Goal: Task Accomplishment & Management: Manage account settings

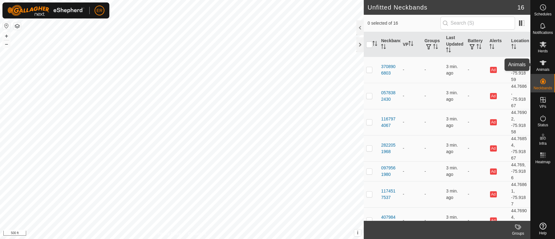
click at [541, 58] on es-animals-svg-icon at bounding box center [543, 63] width 11 height 10
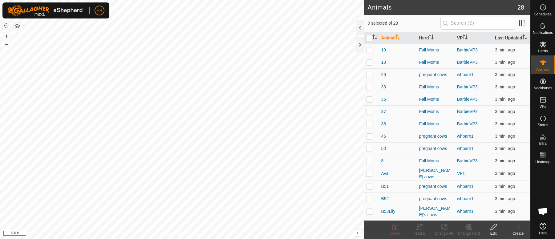
scroll to position [5118, 0]
click at [370, 189] on p-checkbox at bounding box center [369, 186] width 6 height 5
checkbox input "true"
click at [445, 228] on icon at bounding box center [445, 226] width 8 height 7
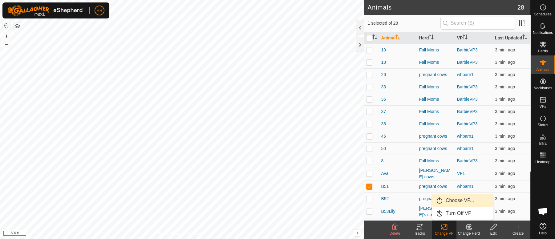
click at [456, 202] on link "Choose VP..." at bounding box center [462, 200] width 61 height 12
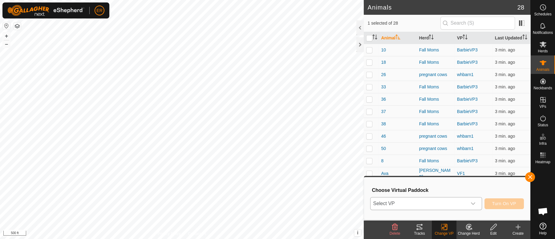
click at [474, 205] on icon "dropdown trigger" at bounding box center [473, 203] width 5 height 5
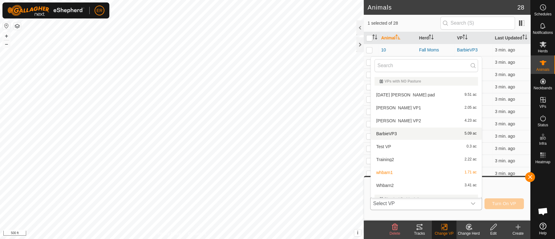
click at [386, 134] on li "BarbieVP3 5.09 ac" at bounding box center [426, 134] width 111 height 12
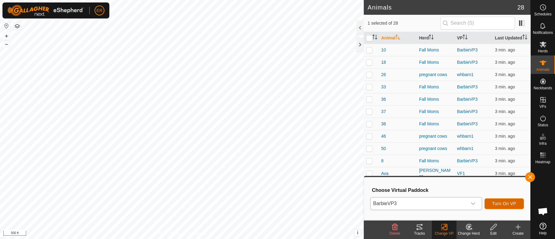
click at [490, 203] on button "Turn On VP" at bounding box center [504, 203] width 39 height 11
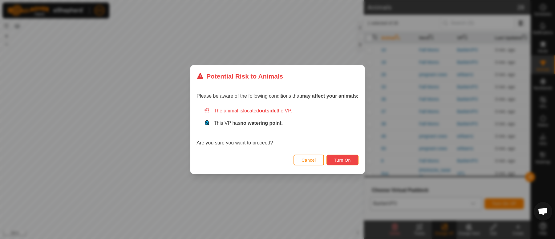
click at [337, 159] on span "Turn On" at bounding box center [342, 160] width 17 height 5
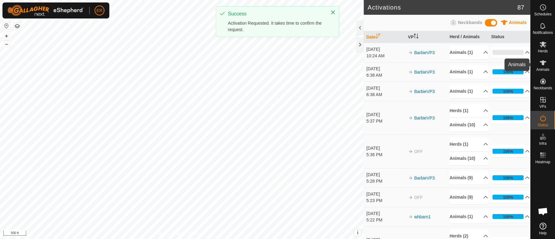
click at [543, 63] on icon at bounding box center [543, 62] width 7 height 5
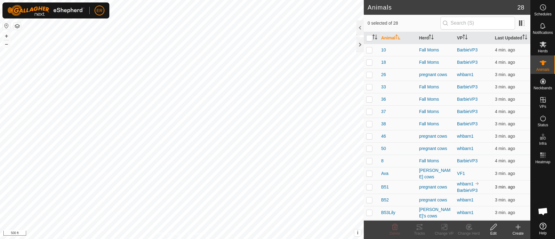
click at [370, 190] on p-checkbox at bounding box center [369, 187] width 6 height 5
click at [468, 226] on icon at bounding box center [469, 227] width 4 height 3
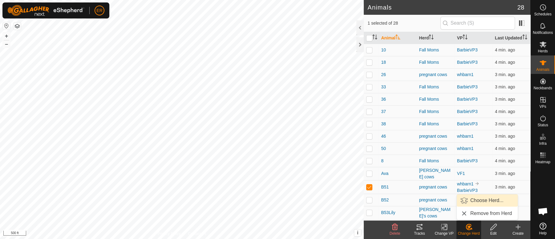
click at [480, 199] on link "Choose Herd..." at bounding box center [487, 200] width 61 height 12
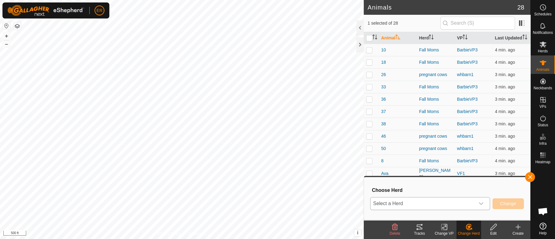
click at [483, 203] on icon "dropdown trigger" at bounding box center [481, 204] width 4 height 2
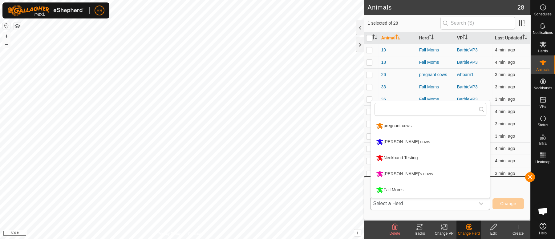
click at [395, 189] on li "Fall Moms" at bounding box center [430, 189] width 119 height 15
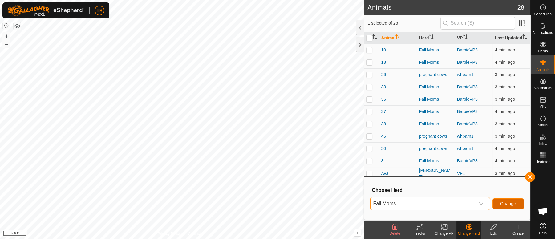
click at [505, 205] on span "Change" at bounding box center [509, 203] width 16 height 5
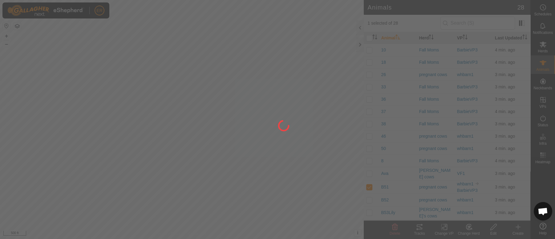
checkbox input "false"
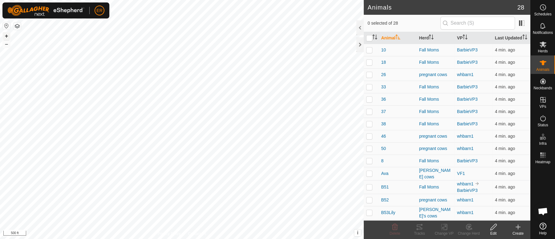
click at [4, 33] on button "+" at bounding box center [6, 35] width 7 height 7
click at [4, 11] on div "ER Schedules Notifications Herds Animals Neckbands VPs Status Infra Heatmap Hel…" at bounding box center [277, 119] width 555 height 239
